Goal: Task Accomplishment & Management: Complete application form

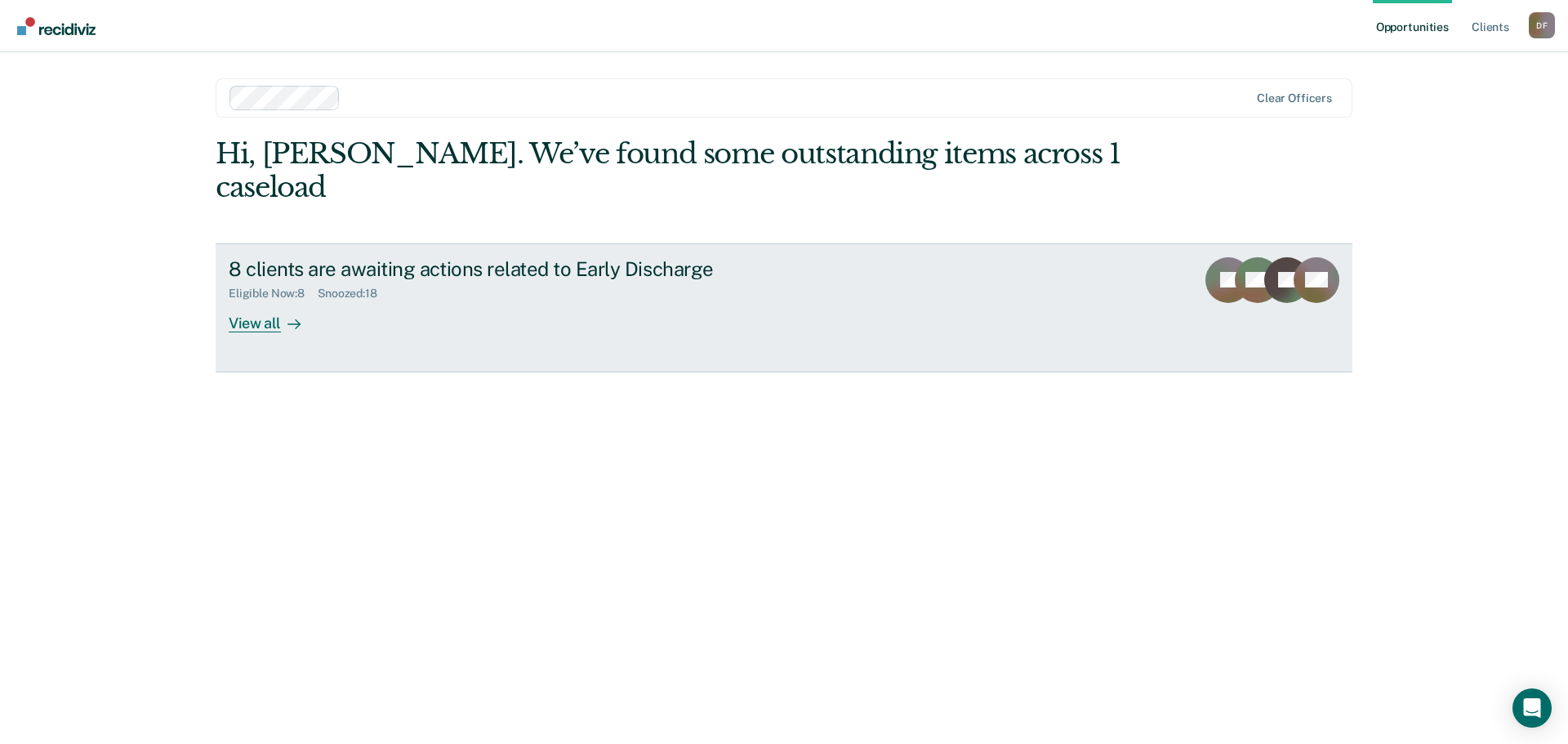
click at [263, 301] on div "View all" at bounding box center [275, 316] width 92 height 32
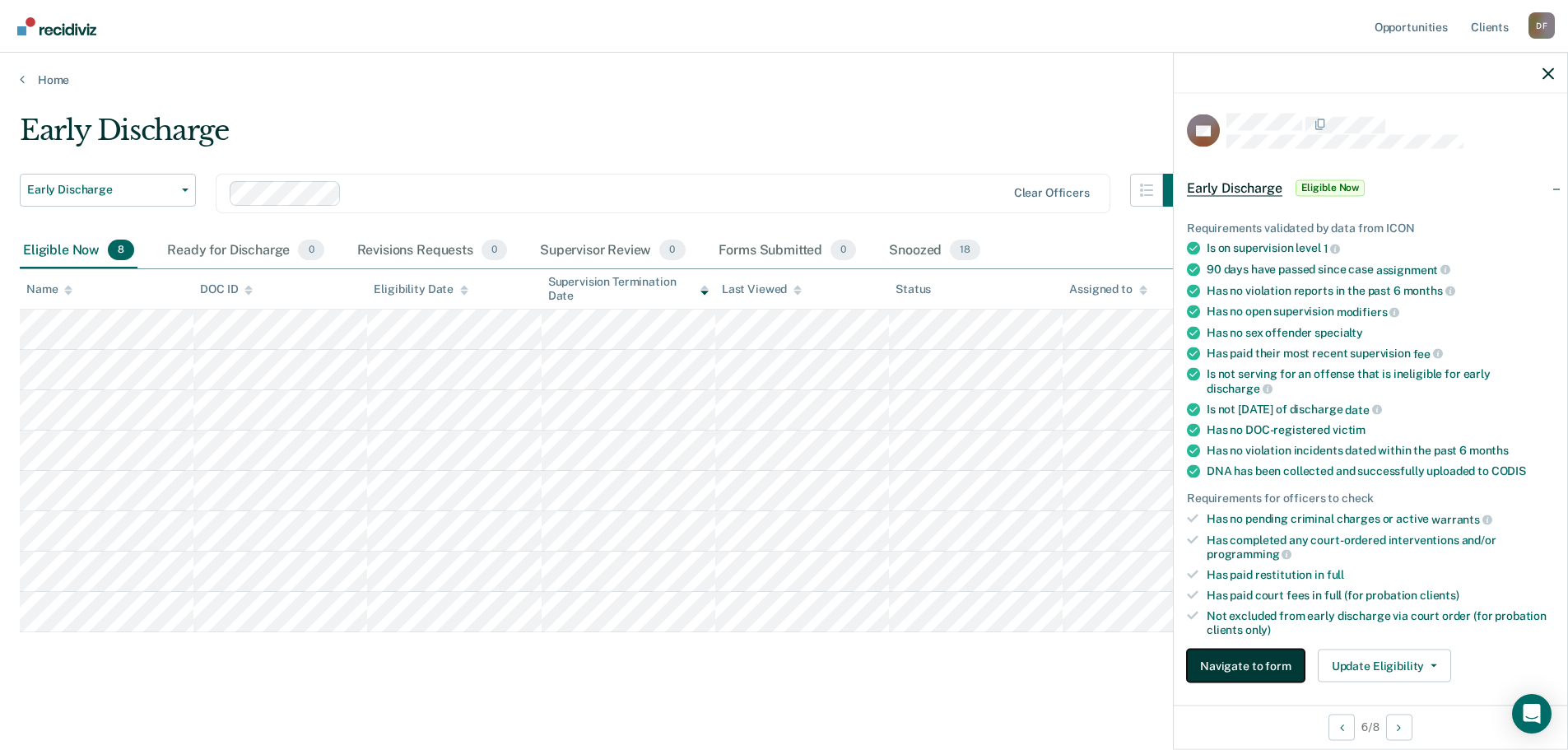
click at [1272, 666] on button "Navigate to form" at bounding box center [1246, 666] width 118 height 33
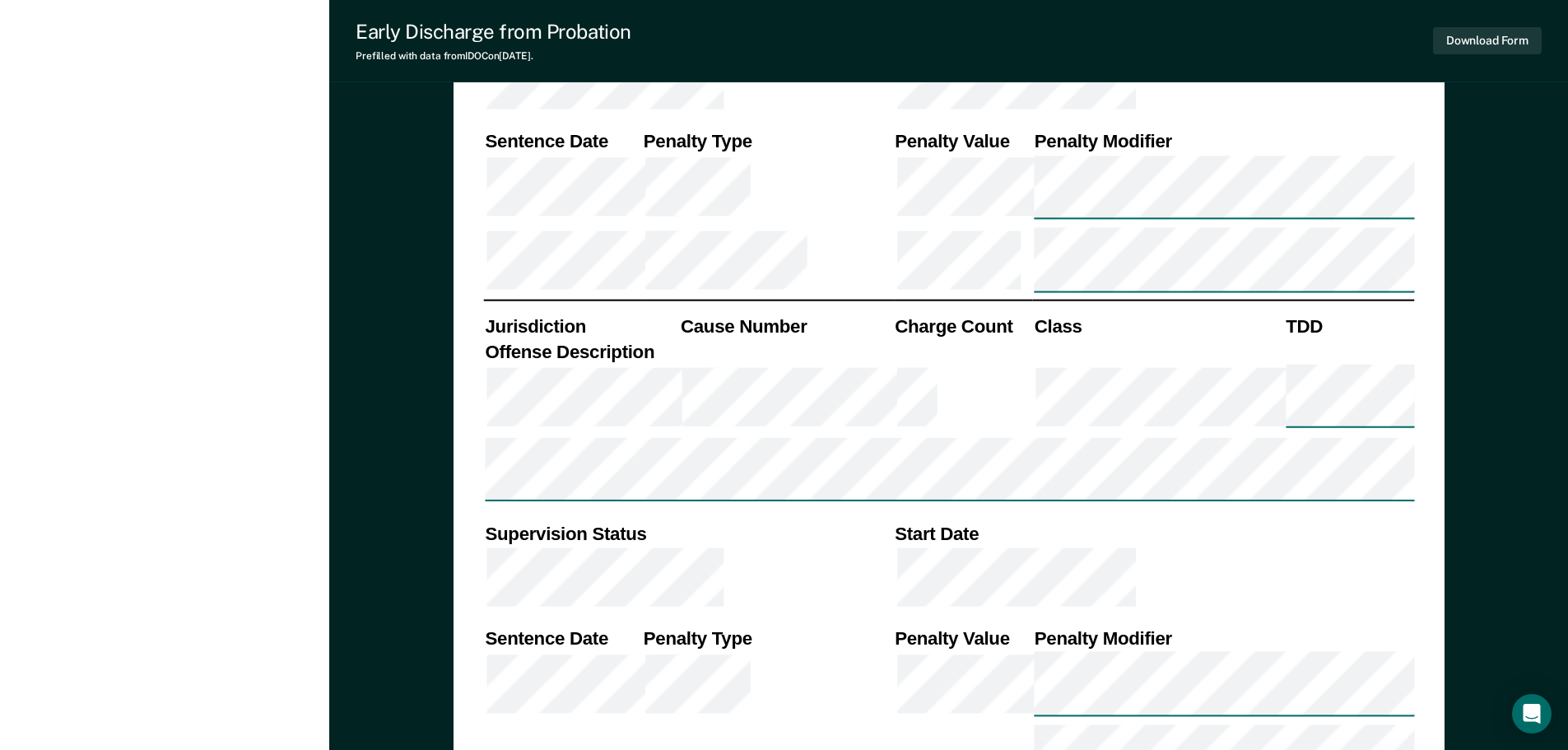
scroll to position [1205, 0]
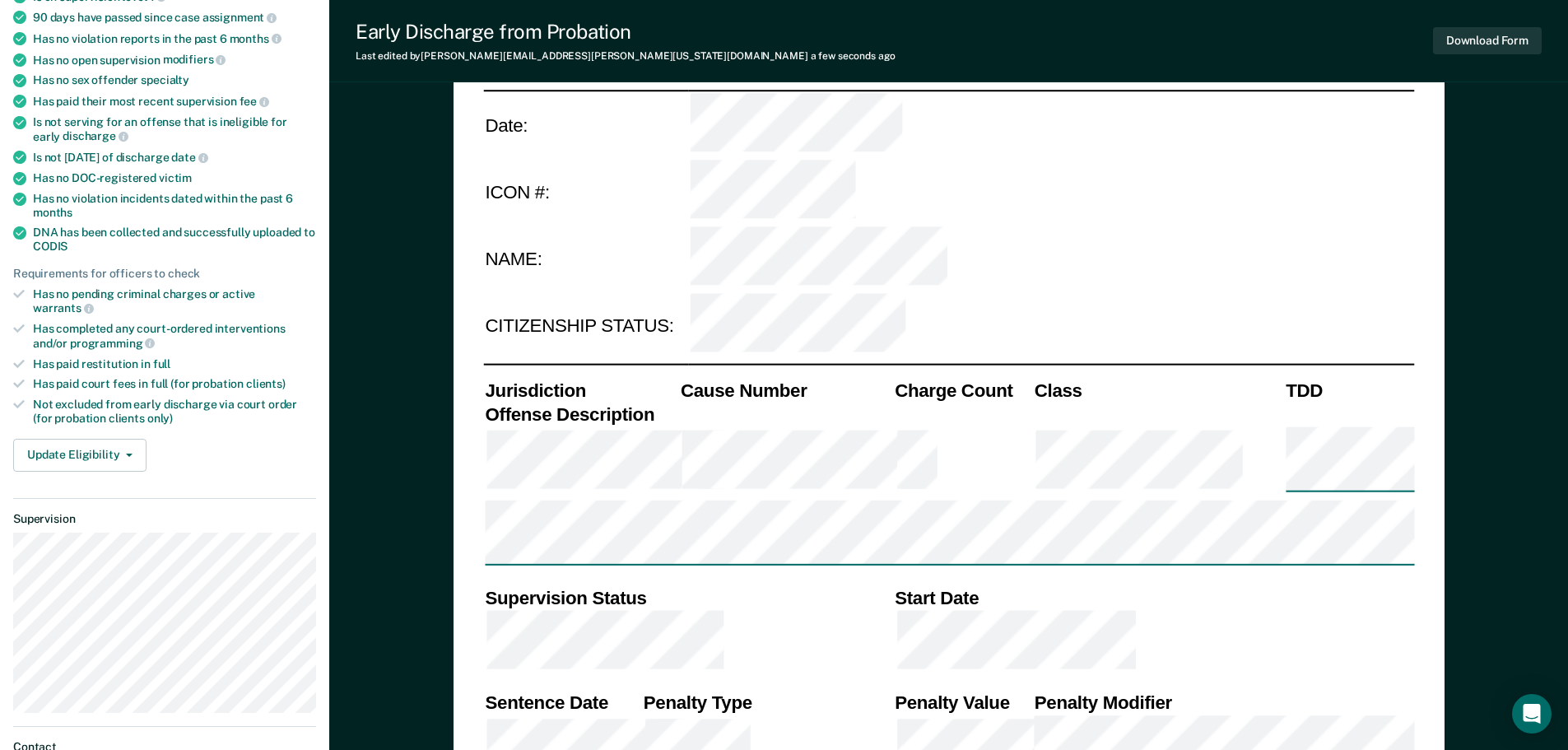
scroll to position [247, 0]
click at [135, 438] on button "Update Eligibility" at bounding box center [80, 454] width 133 height 33
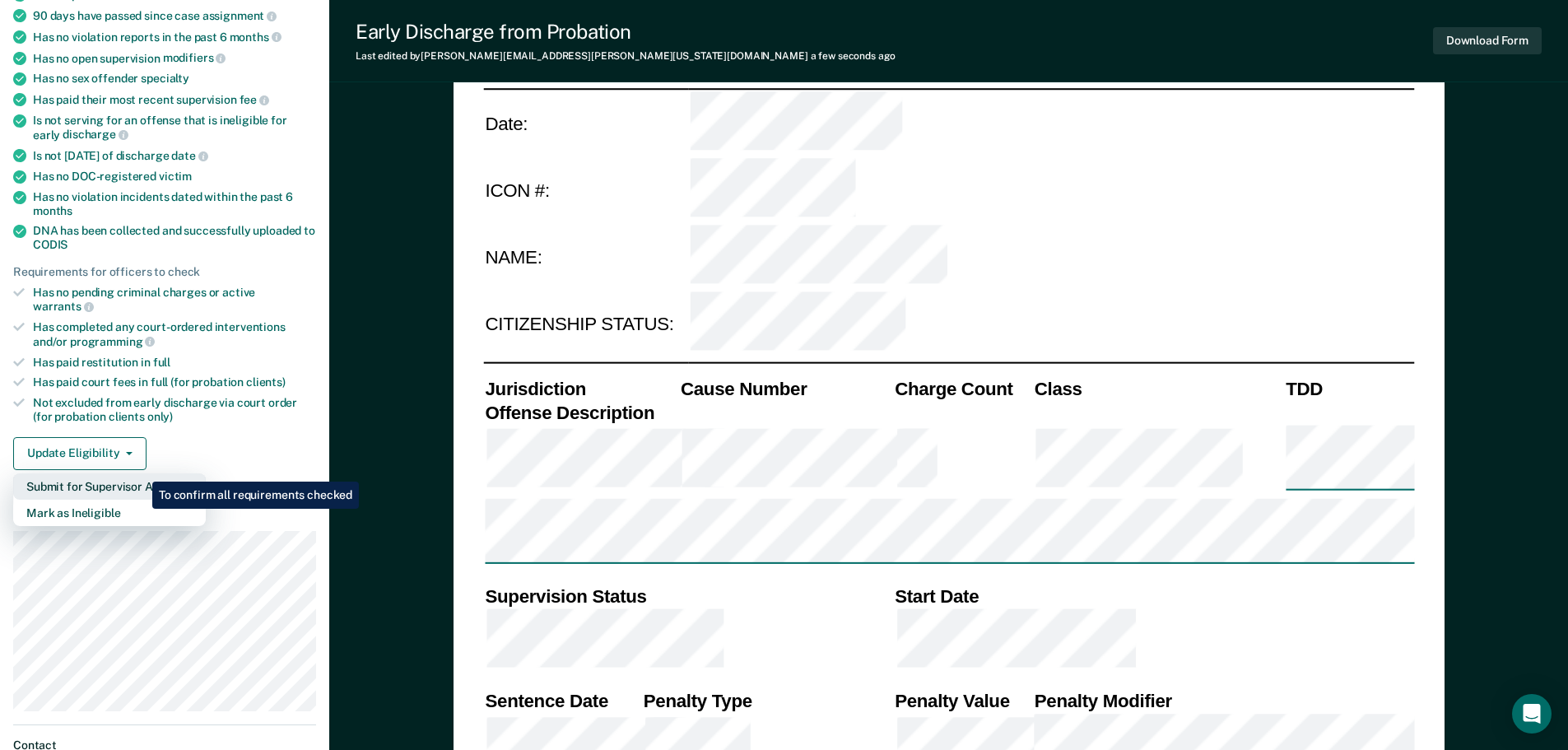
click at [140, 473] on button "Submit for Supervisor Approval" at bounding box center [110, 486] width 193 height 26
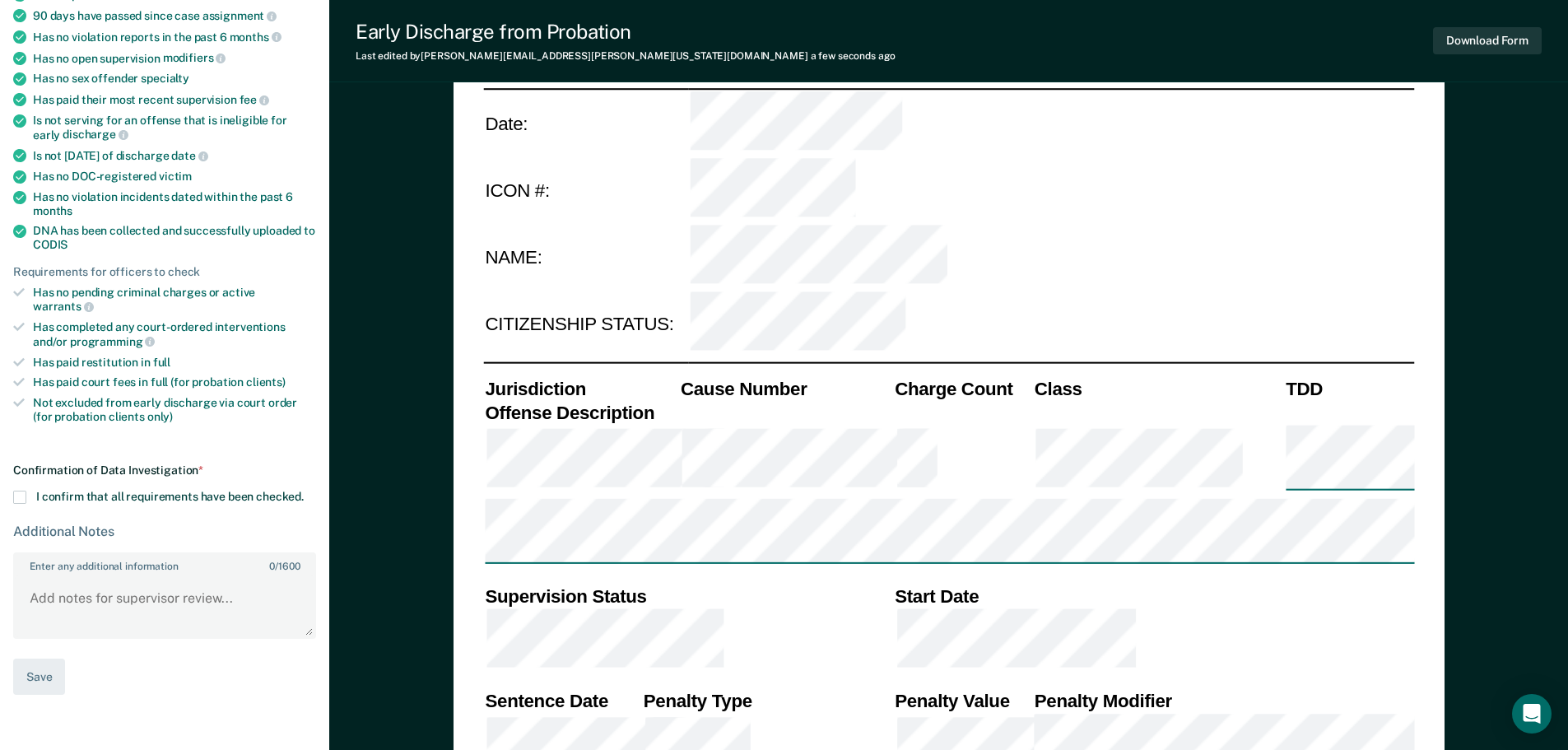
click at [25, 490] on span at bounding box center [20, 497] width 13 height 13
click at [304, 490] on input "I confirm that all requirements have been checked." at bounding box center [304, 490] width 0 height 0
click at [40, 659] on button "Save" at bounding box center [39, 677] width 52 height 37
type textarea "x"
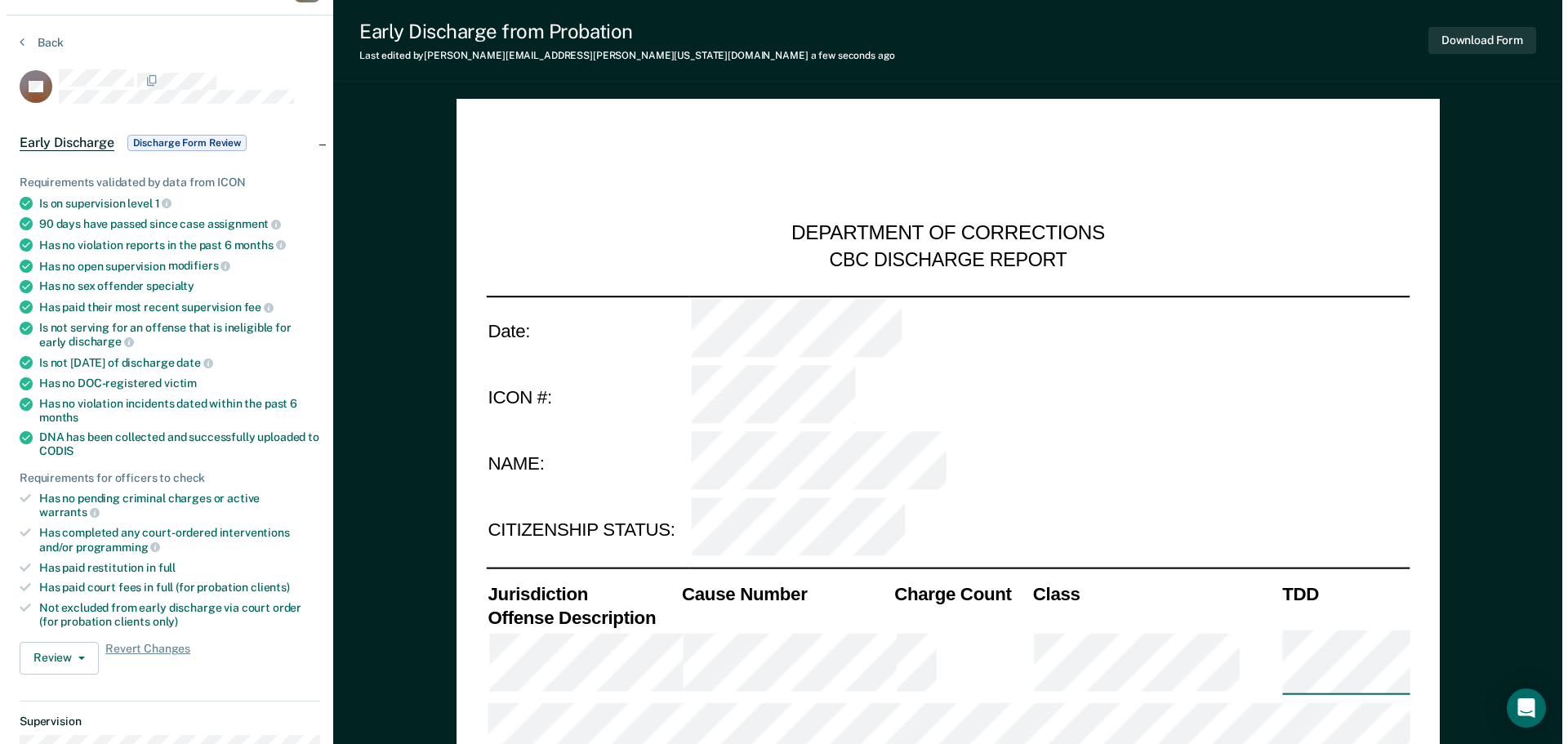
scroll to position [0, 0]
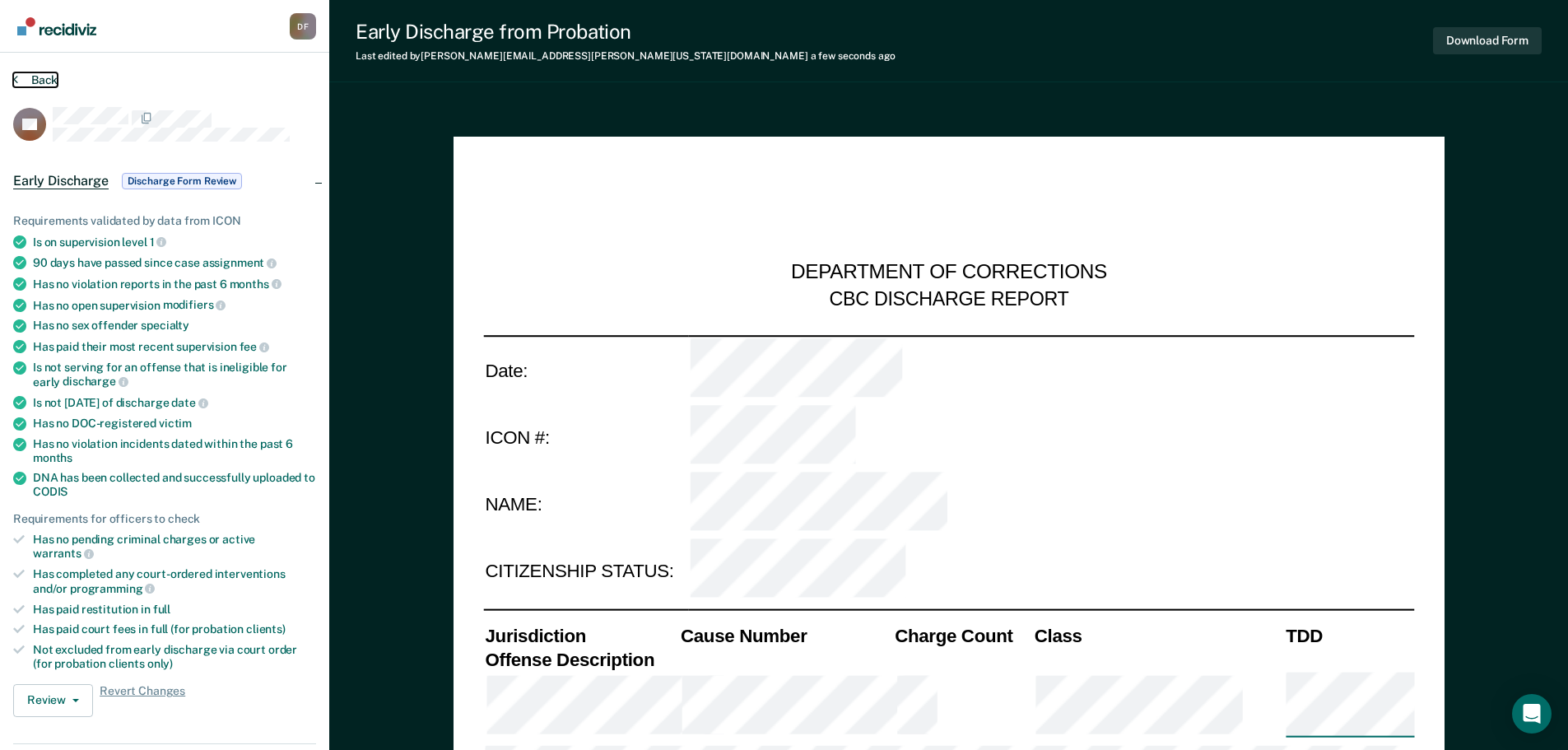
click at [38, 78] on button "Back" at bounding box center [35, 80] width 44 height 15
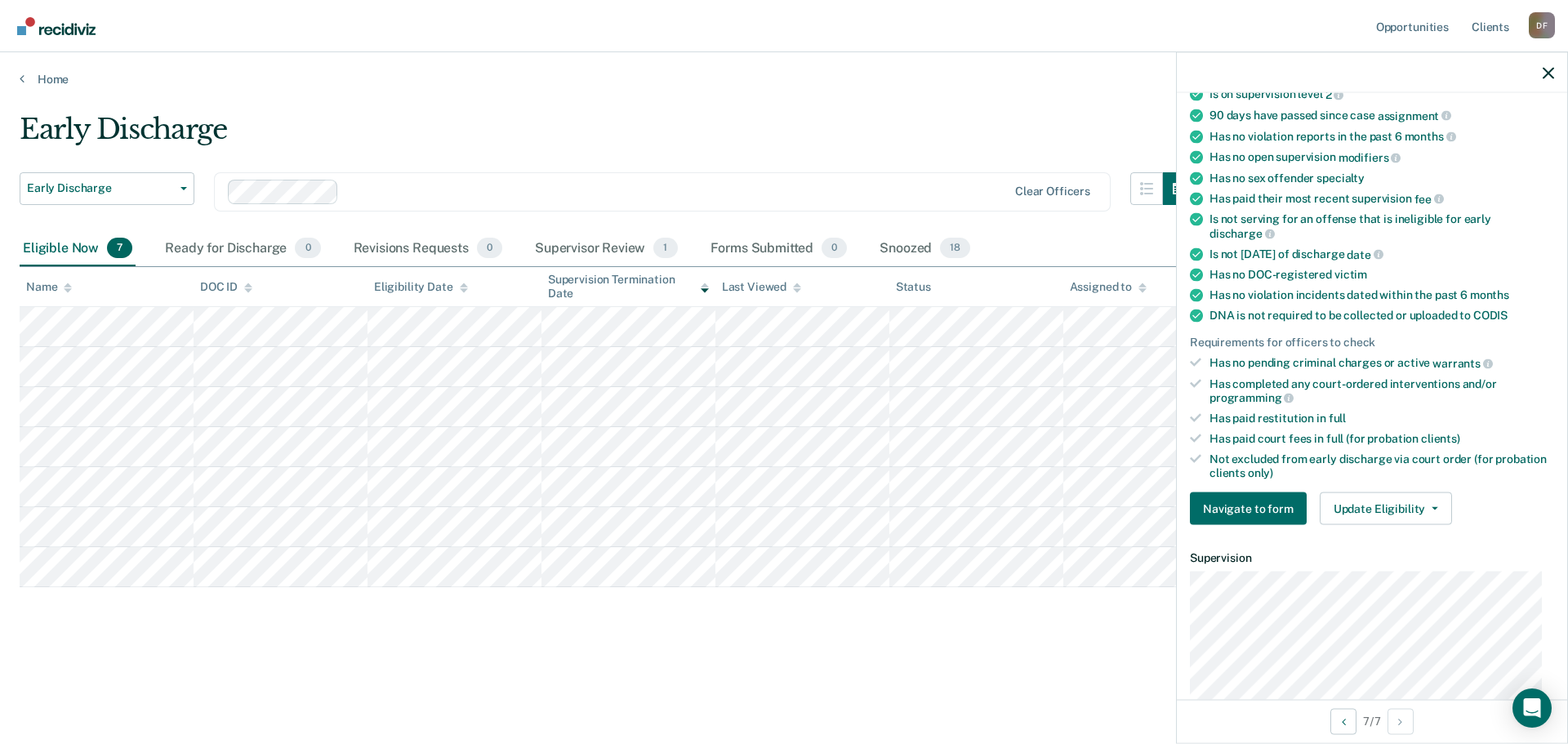
scroll to position [164, 0]
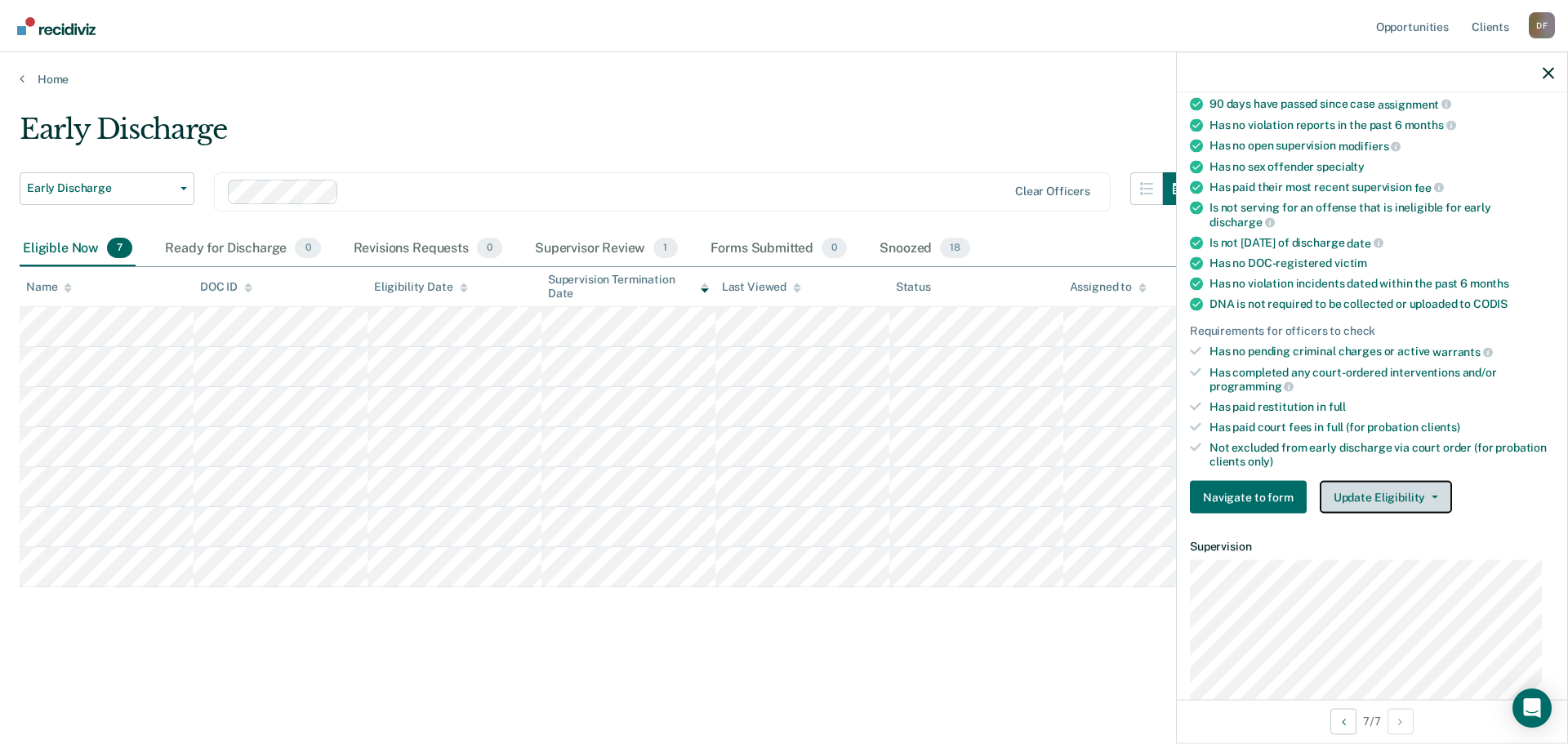
click at [1362, 495] on button "Update Eligibility" at bounding box center [1387, 497] width 132 height 33
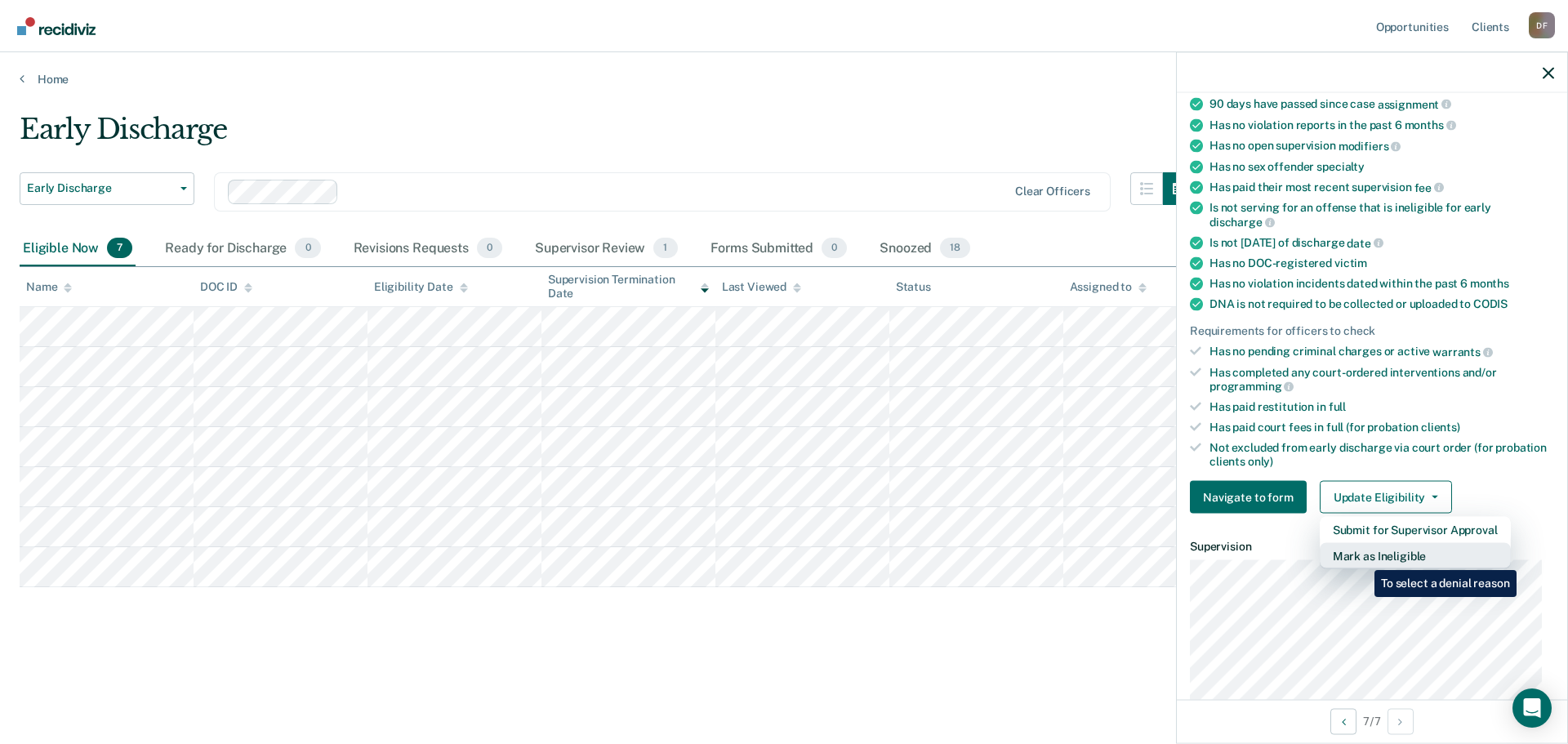
click at [1362, 558] on button "Mark as Ineligible" at bounding box center [1416, 556] width 191 height 26
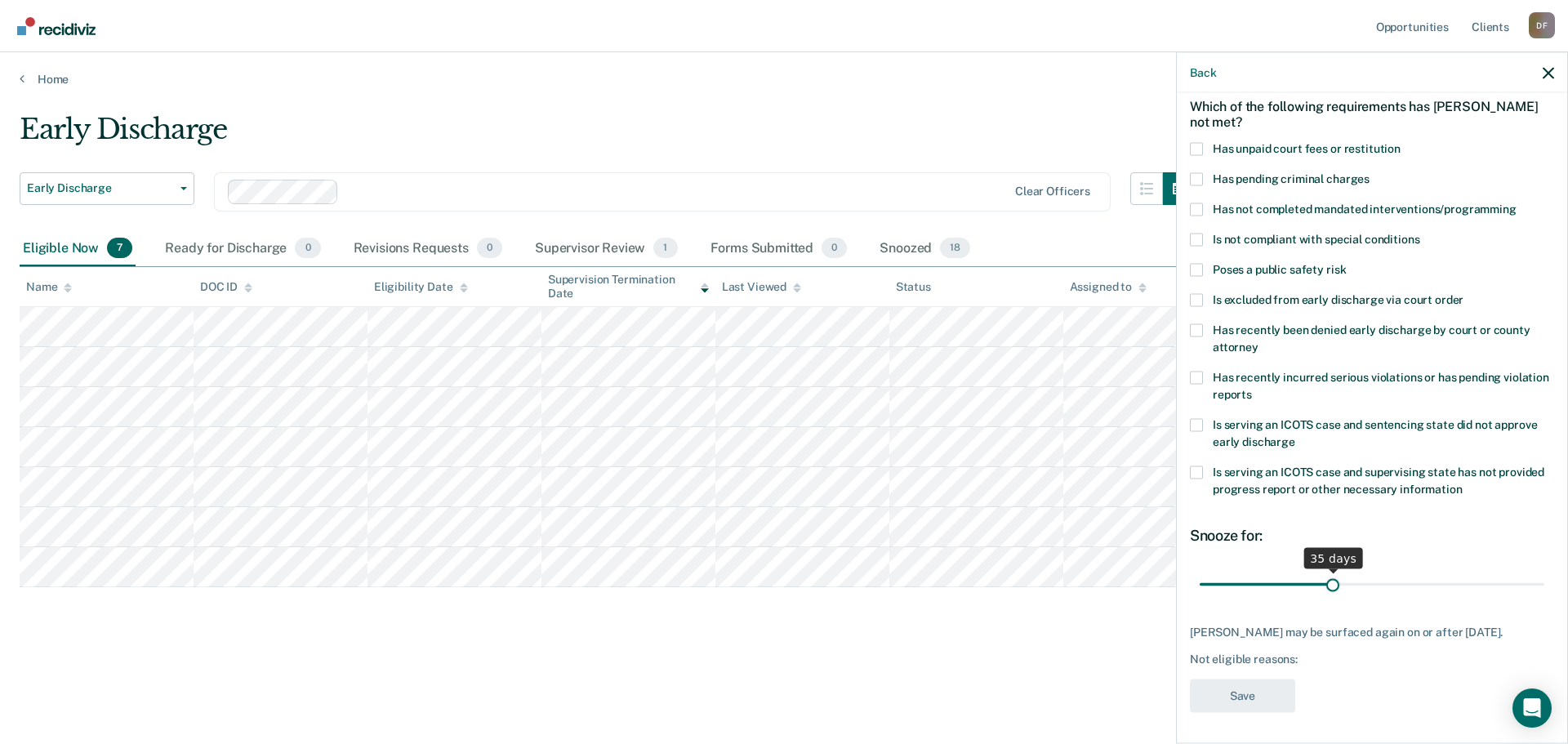
drag, startPoint x: 1311, startPoint y: 585, endPoint x: 1328, endPoint y: 580, distance: 17.7
type input "35"
click at [1328, 580] on input "range" at bounding box center [1373, 584] width 345 height 29
click at [1193, 148] on span at bounding box center [1197, 149] width 13 height 13
click at [1400, 142] on input "Has unpaid court fees or restitution" at bounding box center [1400, 142] width 0 height 0
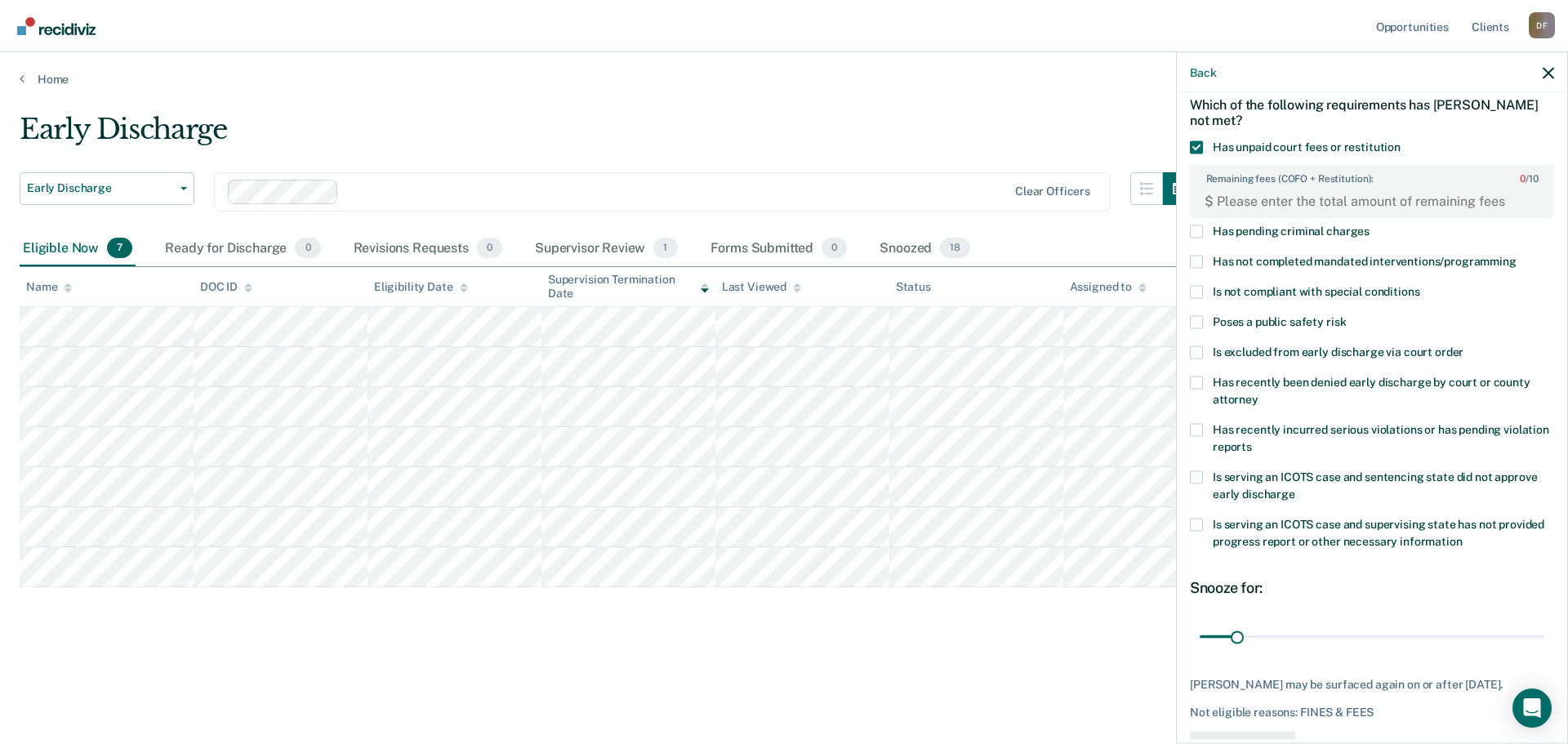
scroll to position [48, 0]
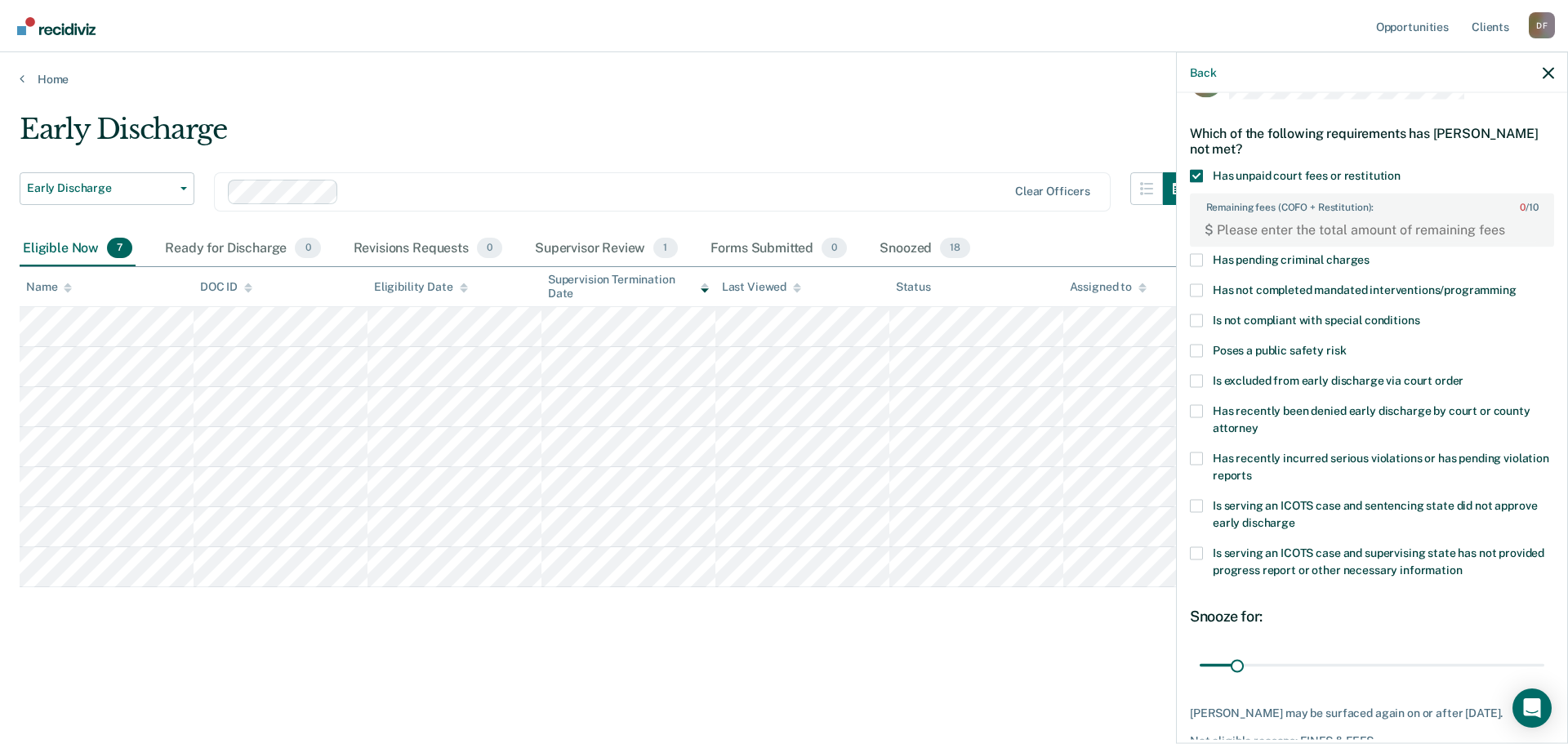
click at [1195, 169] on span at bounding box center [1197, 176] width 13 height 13
click at [1400, 169] on input "Has unpaid court fees or restitution" at bounding box center [1400, 169] width 0 height 0
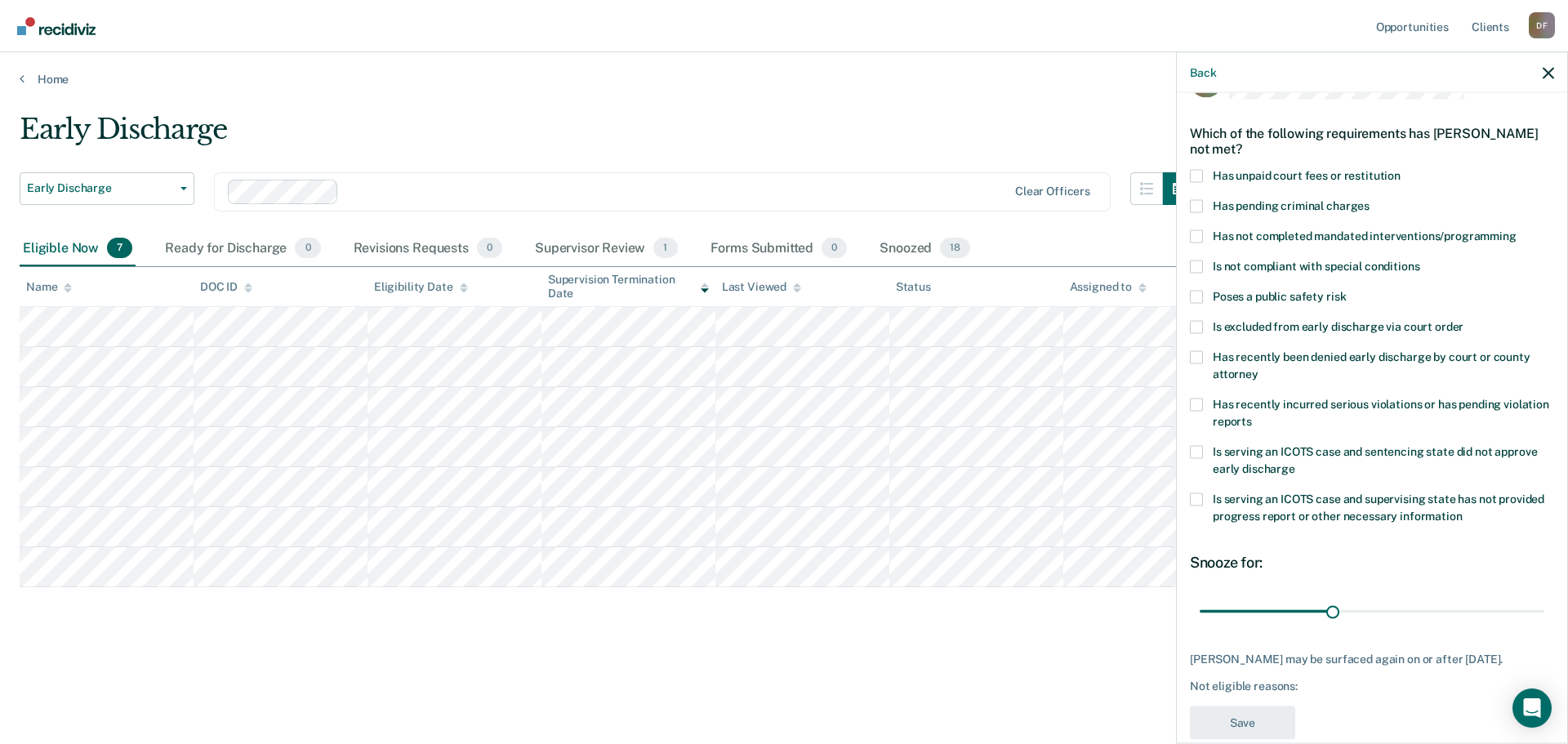
click at [1199, 204] on span at bounding box center [1197, 206] width 13 height 13
click at [1369, 199] on input "Has pending criminal charges" at bounding box center [1369, 199] width 0 height 0
click at [1199, 204] on span at bounding box center [1197, 206] width 13 height 13
click at [1369, 199] on input "Has pending criminal charges" at bounding box center [1369, 199] width 0 height 0
click at [1201, 235] on span at bounding box center [1197, 236] width 13 height 13
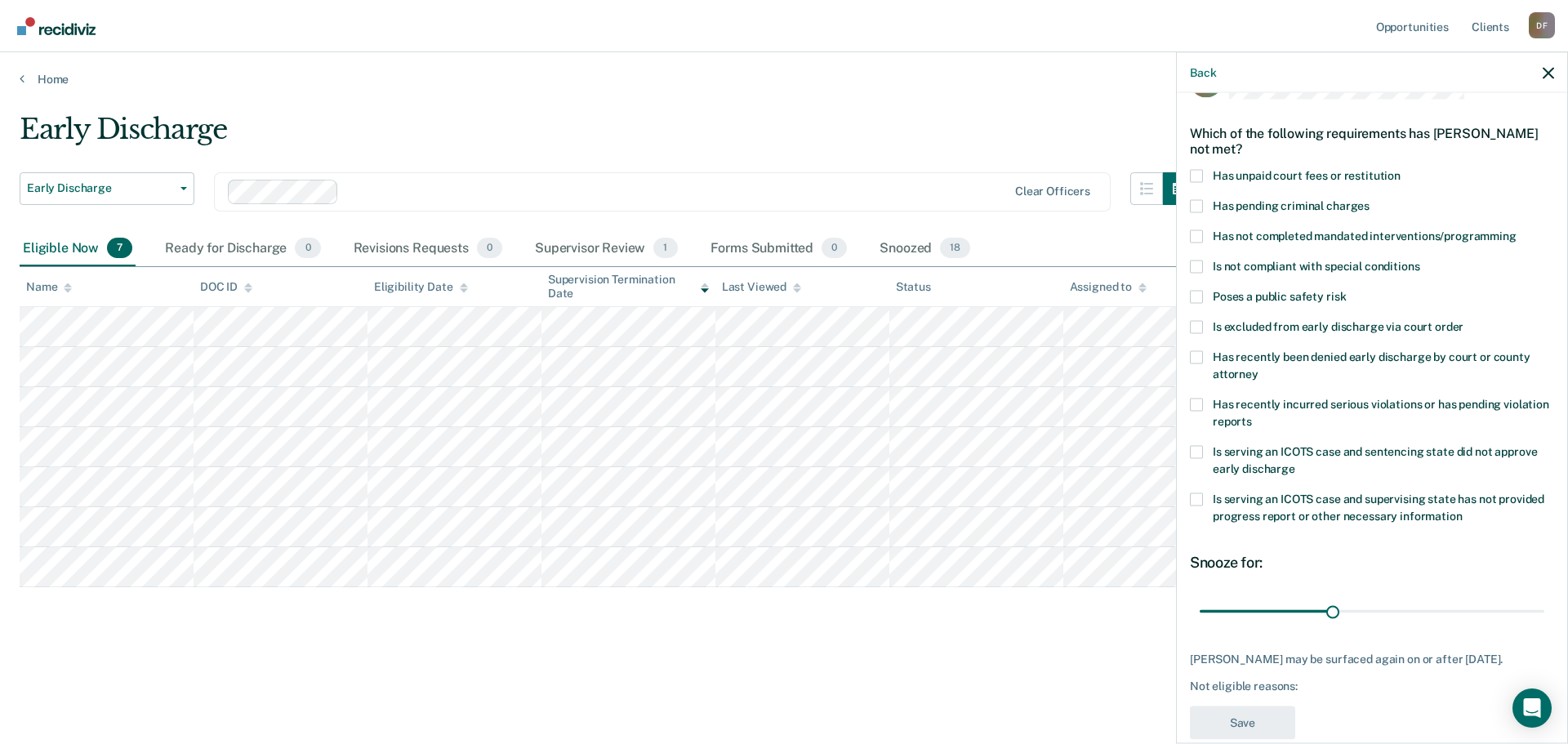
click at [1516, 230] on input "Has not completed mandated interventions/programming" at bounding box center [1516, 230] width 0 height 0
click at [1259, 727] on button "Save" at bounding box center [1243, 722] width 105 height 34
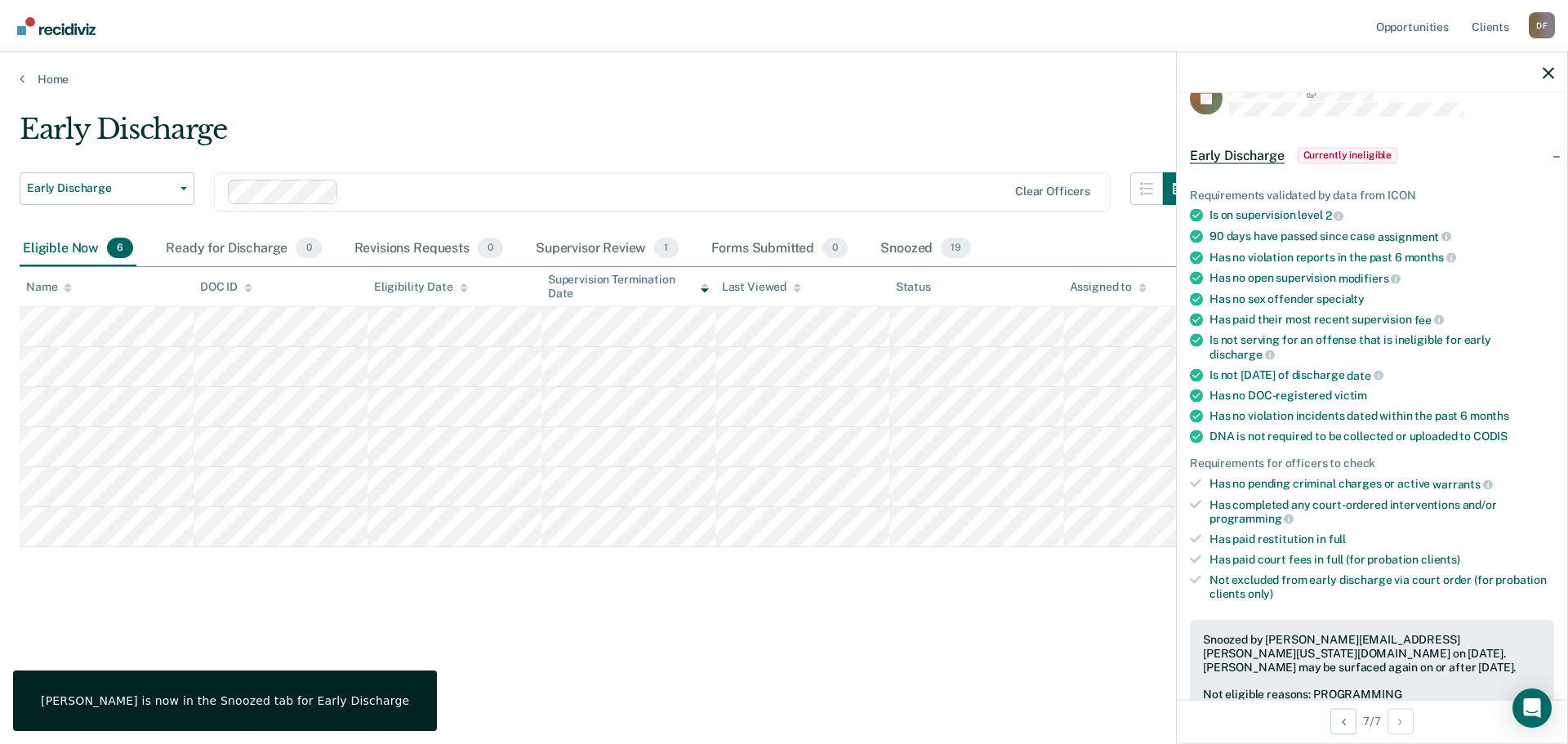
scroll to position [0, 0]
